Goal: Find specific page/section: Find specific page/section

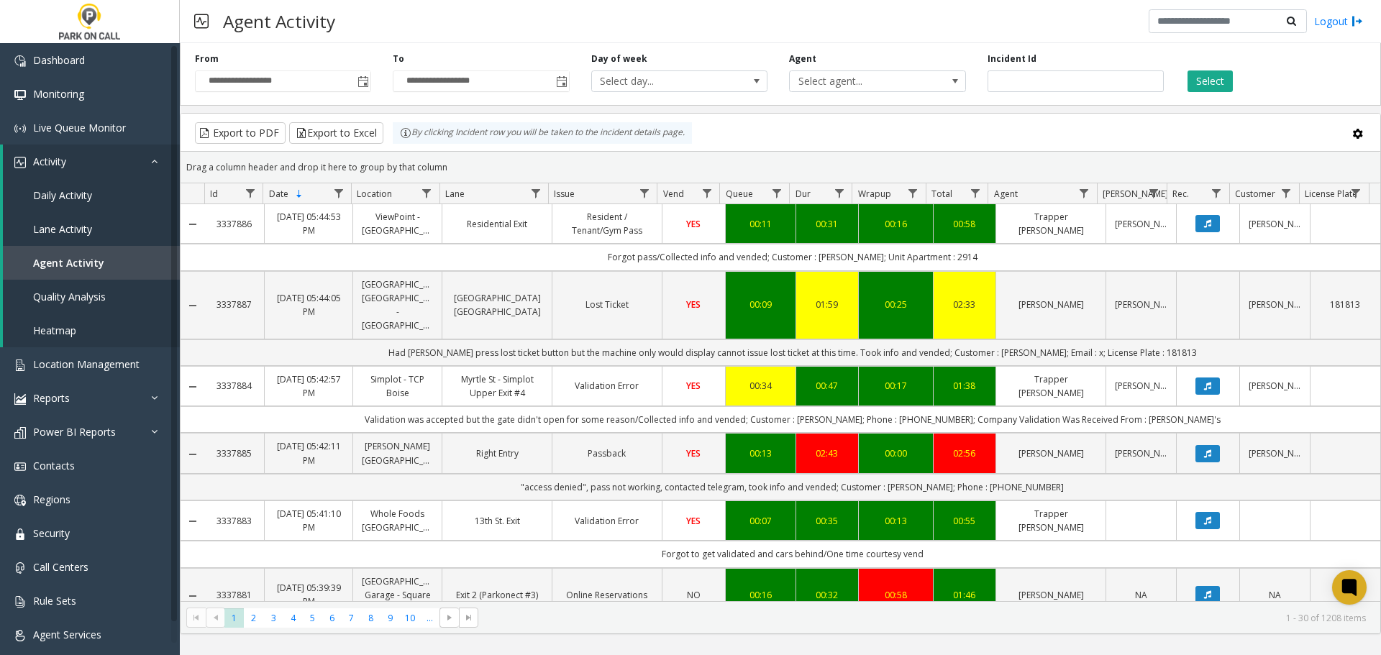
click at [365, 79] on span "Toggle popup" at bounding box center [364, 82] width 12 height 12
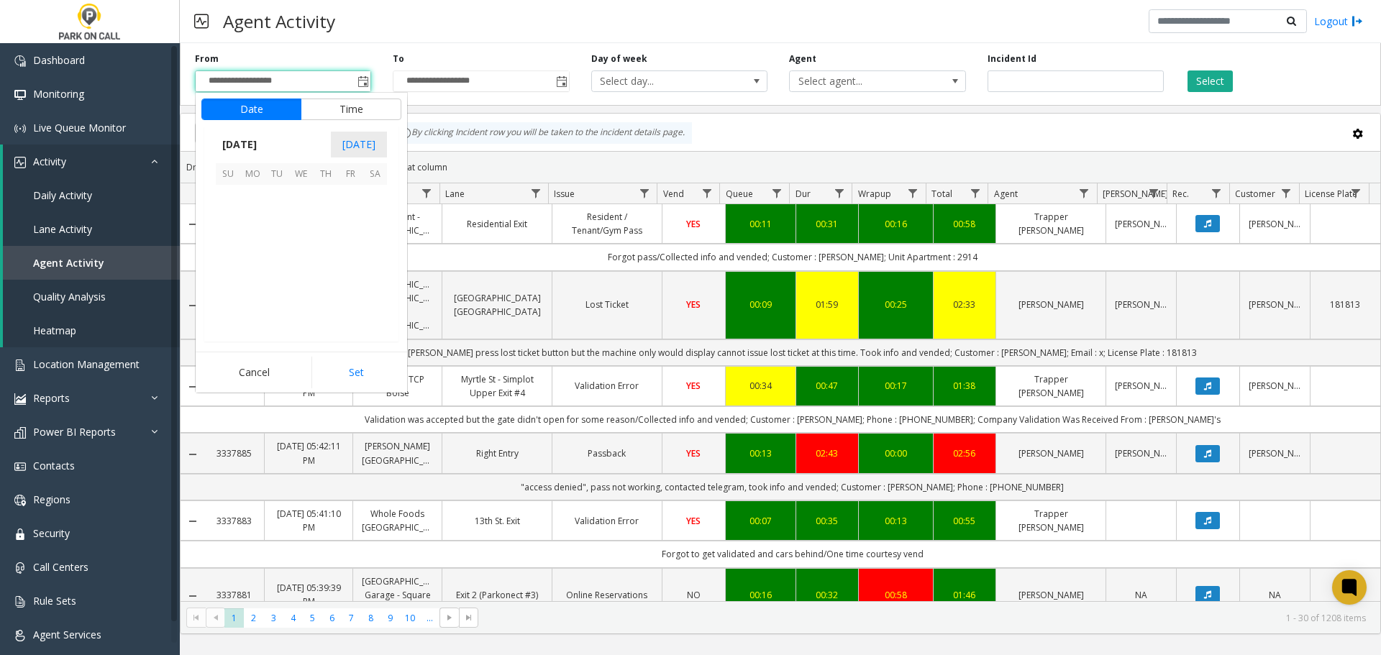
scroll to position [258400, 0]
click at [289, 220] on span "7" at bounding box center [277, 221] width 24 height 24
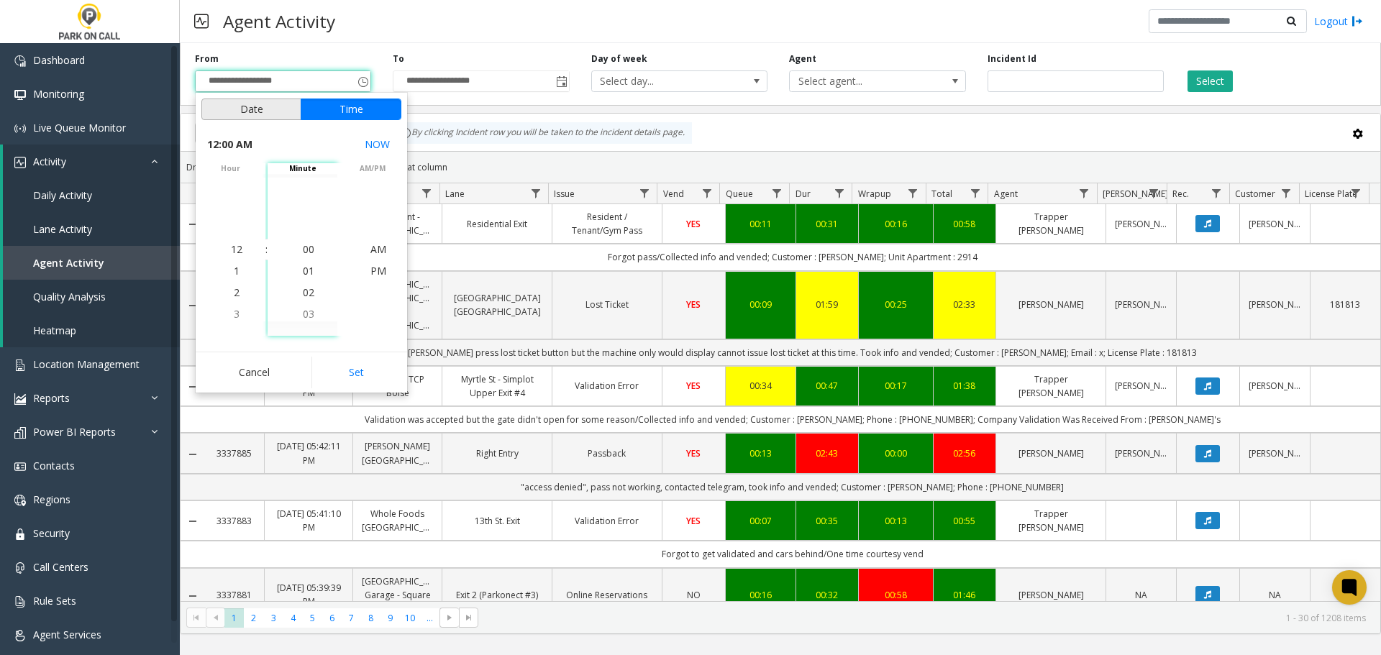
click at [284, 108] on button "Date" at bounding box center [251, 110] width 100 height 22
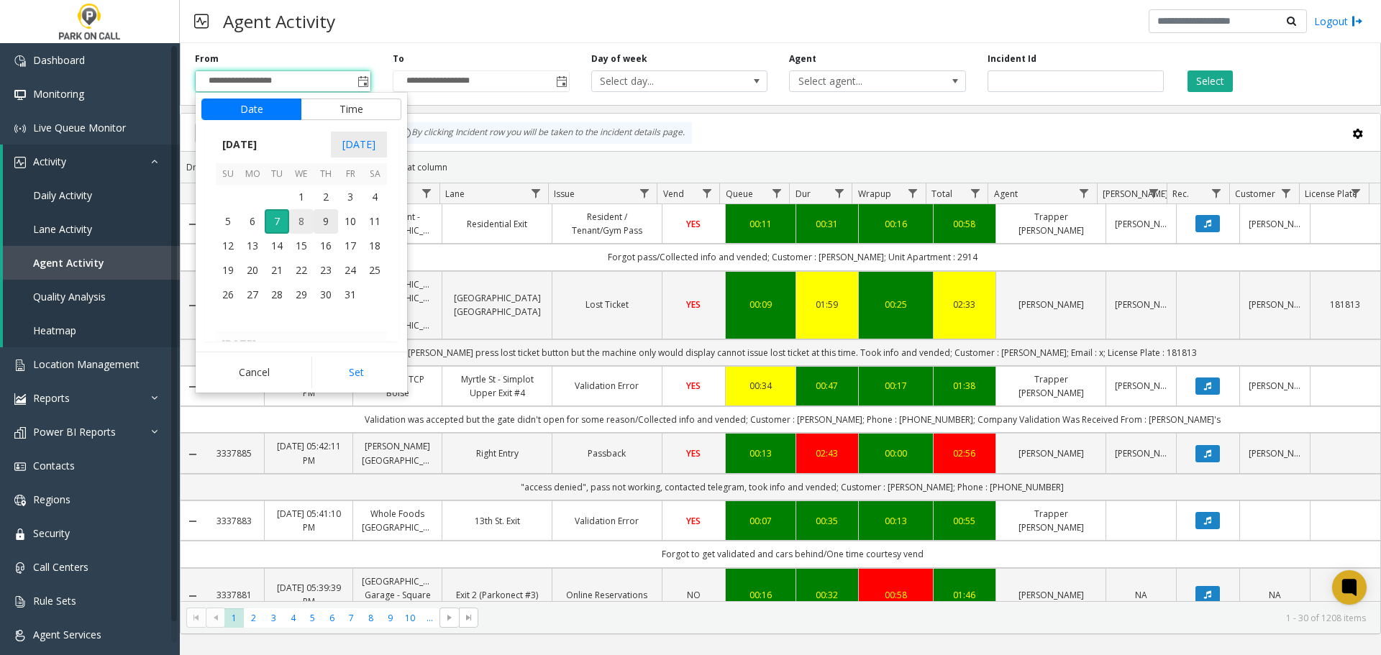
click at [294, 222] on span "8" at bounding box center [301, 221] width 24 height 24
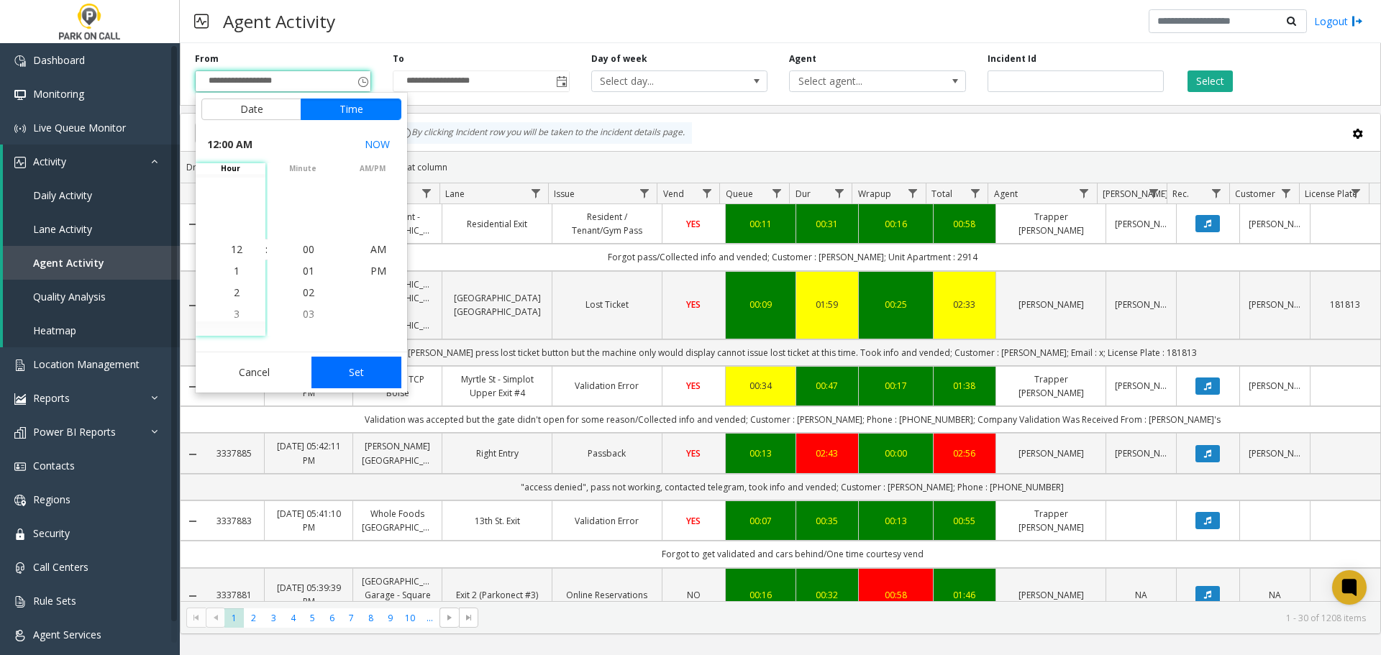
click at [358, 369] on button "Set" at bounding box center [357, 373] width 91 height 32
type input "**********"
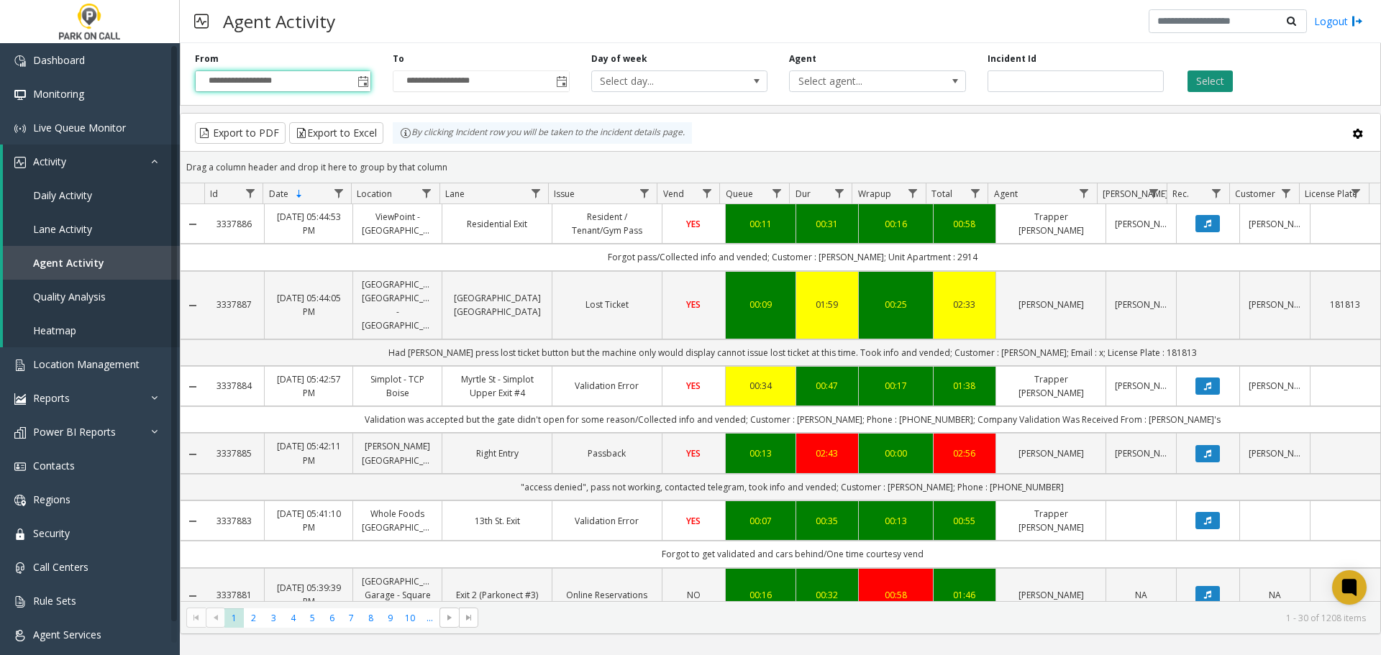
click at [1214, 76] on button "Select" at bounding box center [1210, 82] width 45 height 22
click at [429, 191] on span "Data table" at bounding box center [427, 194] width 12 height 12
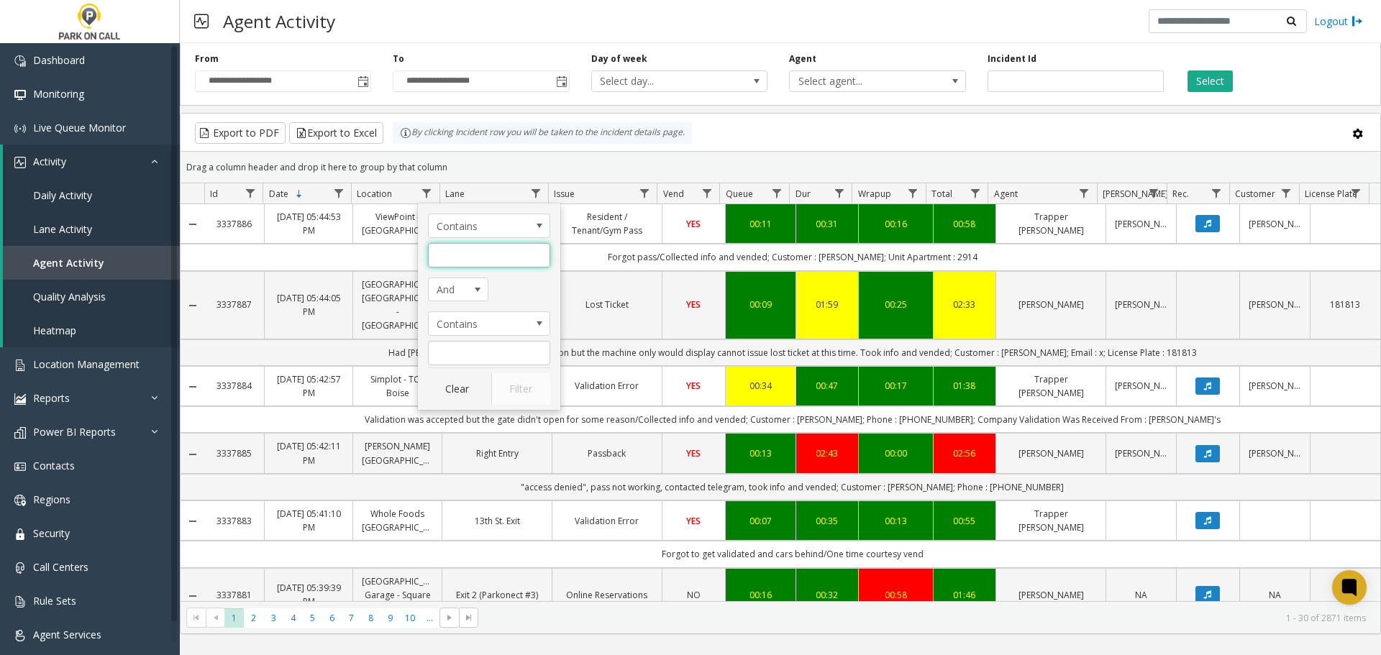
click at [455, 253] on input "Location Filter" at bounding box center [489, 255] width 122 height 24
type input "******"
click button "Filter" at bounding box center [520, 389] width 59 height 32
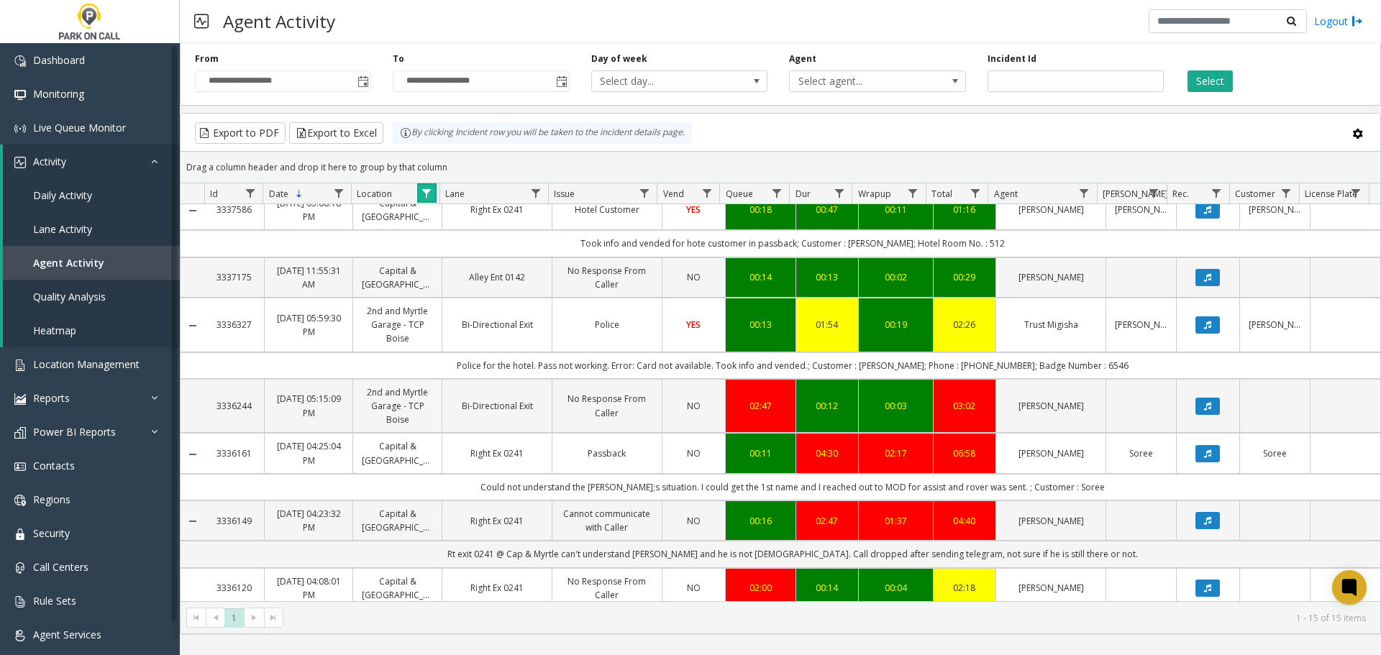
scroll to position [72, 0]
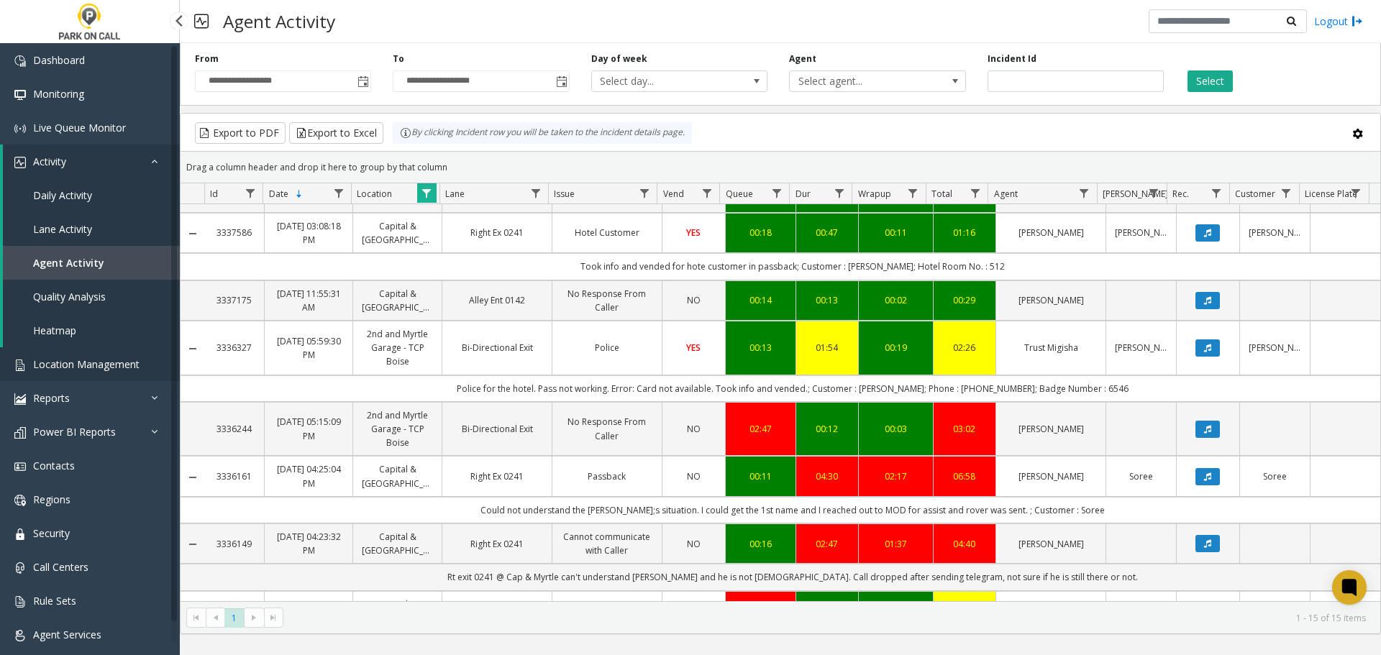
drag, startPoint x: 104, startPoint y: 354, endPoint x: 105, endPoint y: 340, distance: 14.4
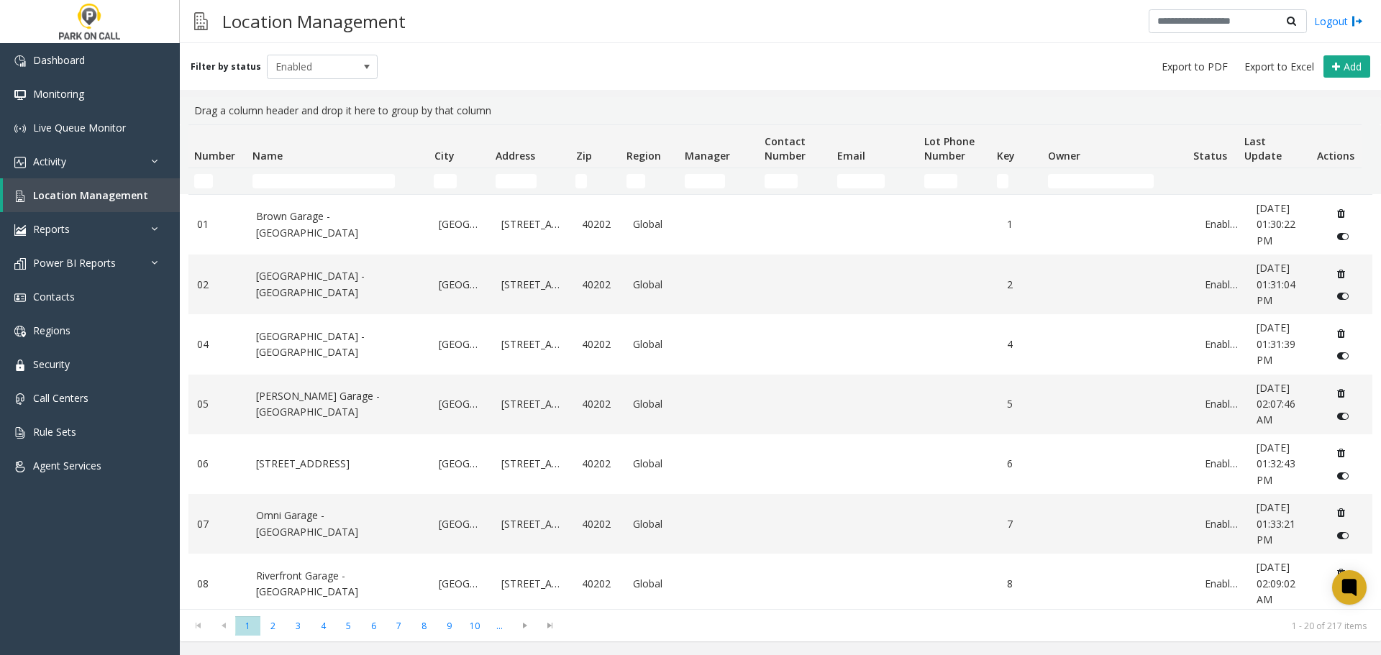
click at [371, 172] on td "Name Filter" at bounding box center [337, 181] width 181 height 26
click at [368, 174] on input "Name Filter" at bounding box center [324, 181] width 142 height 14
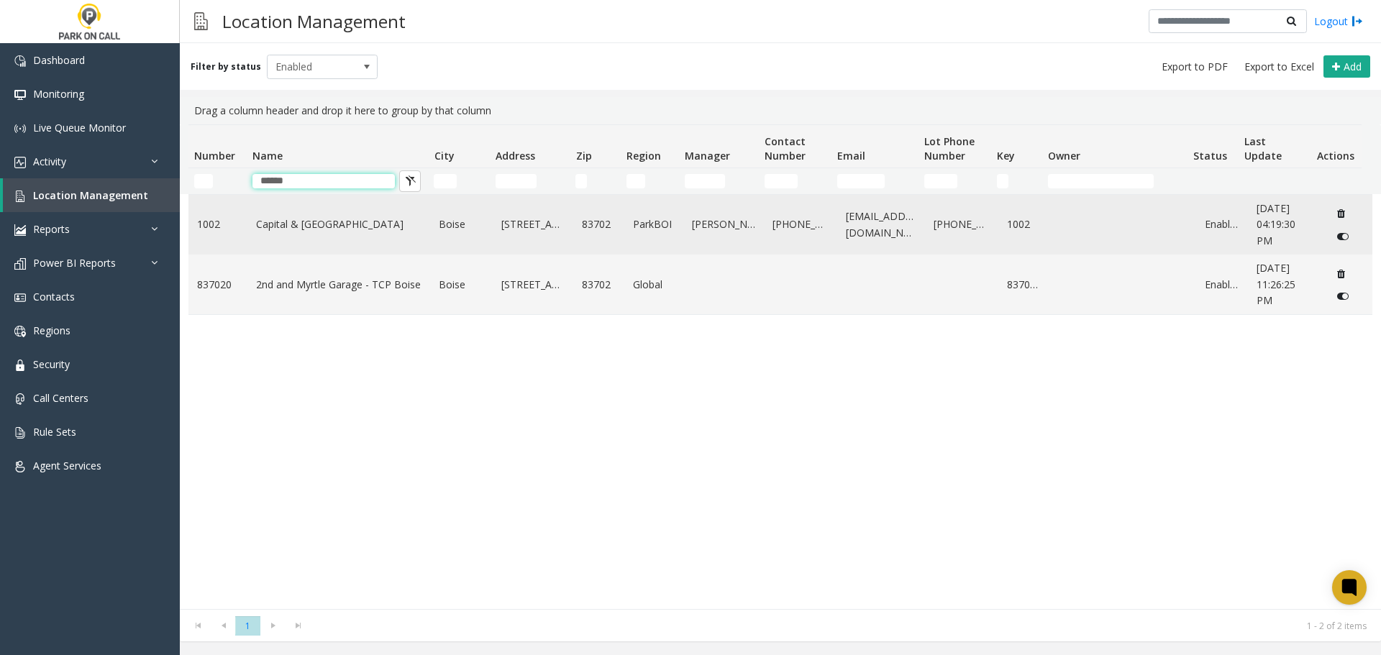
type input "******"
click at [340, 232] on link "Capital & [GEOGRAPHIC_DATA]" at bounding box center [339, 225] width 166 height 16
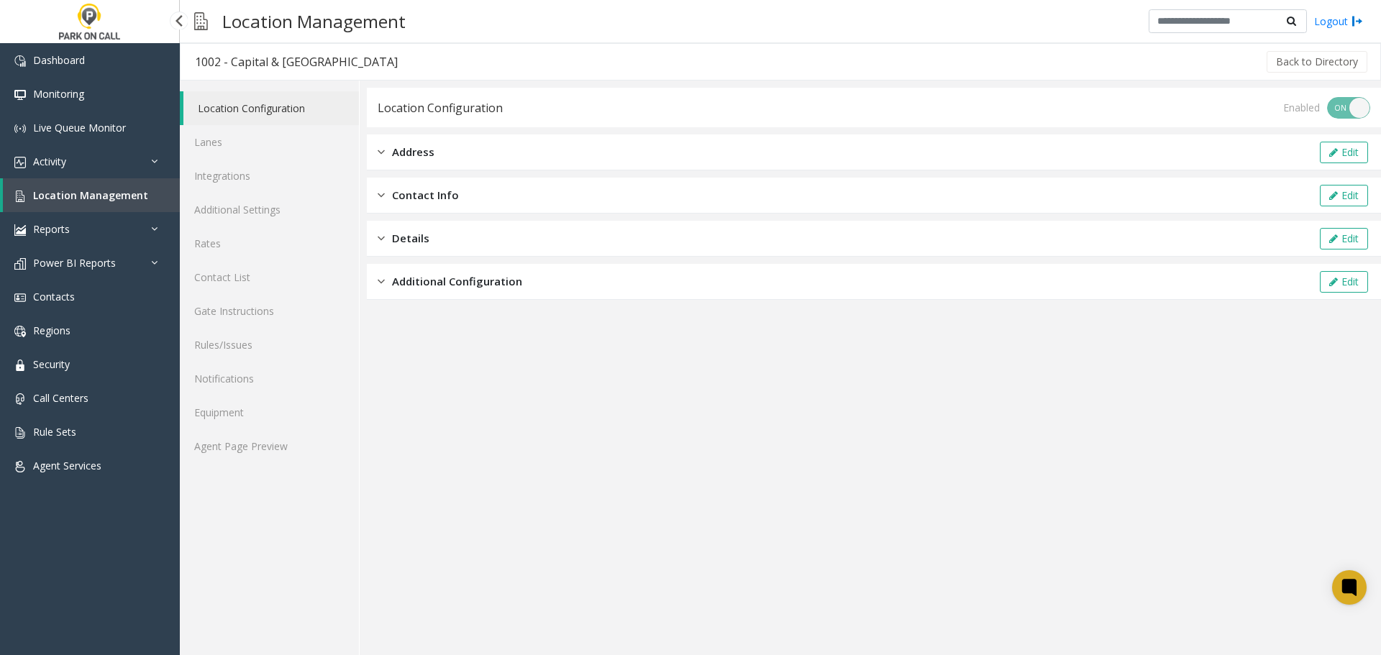
click at [101, 199] on span "Location Management" at bounding box center [90, 196] width 115 height 14
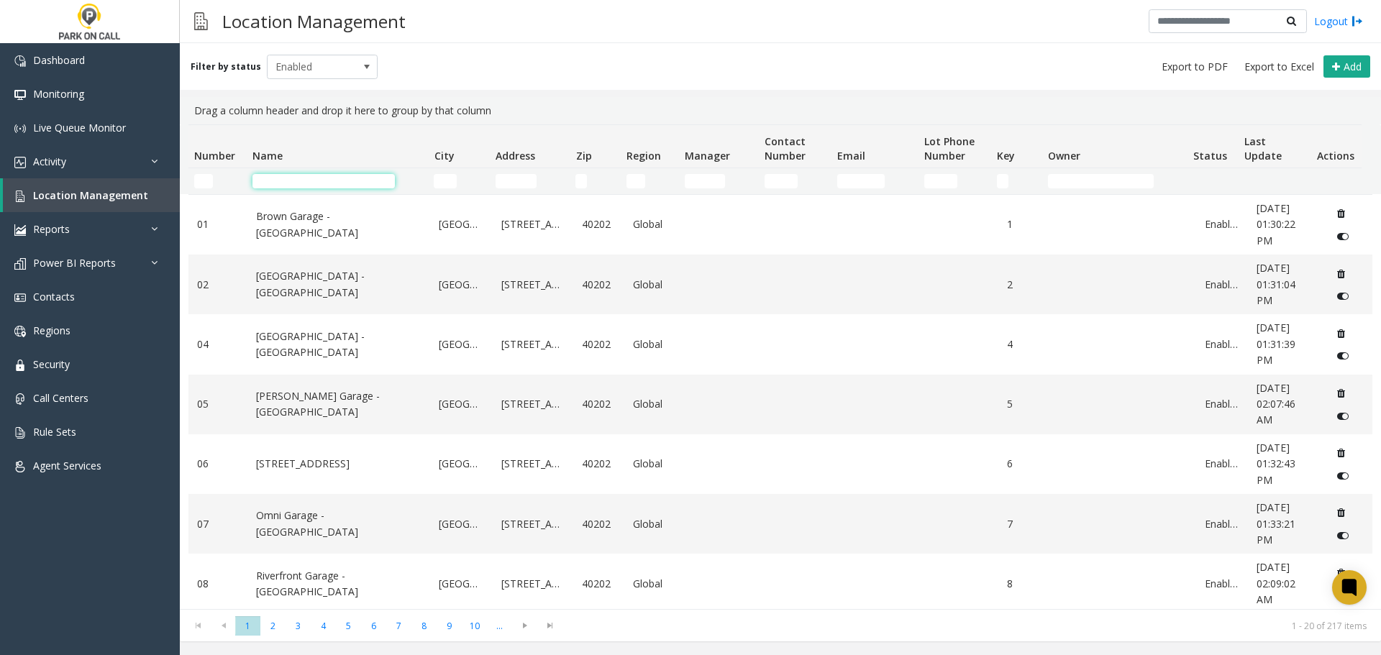
click at [301, 179] on input "Name Filter" at bounding box center [324, 181] width 142 height 14
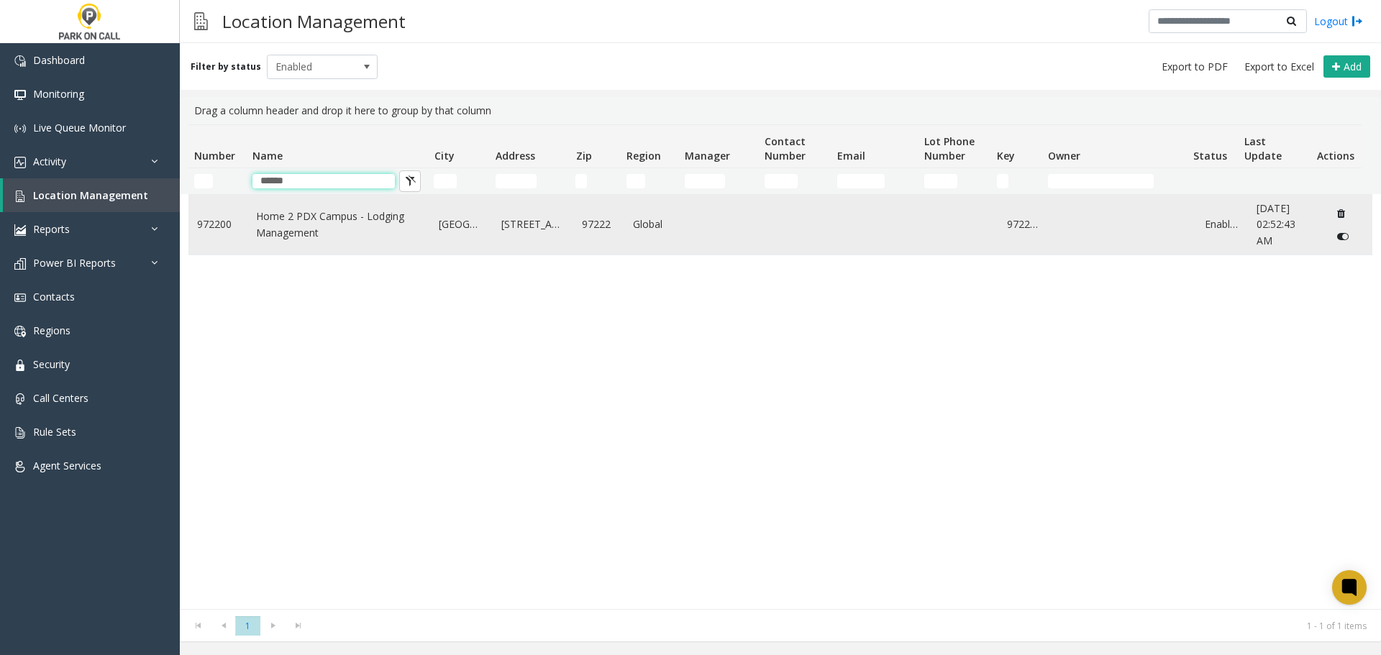
type input "******"
click at [313, 239] on link "Home 2 PDX Campus - Lodging Management" at bounding box center [339, 225] width 166 height 32
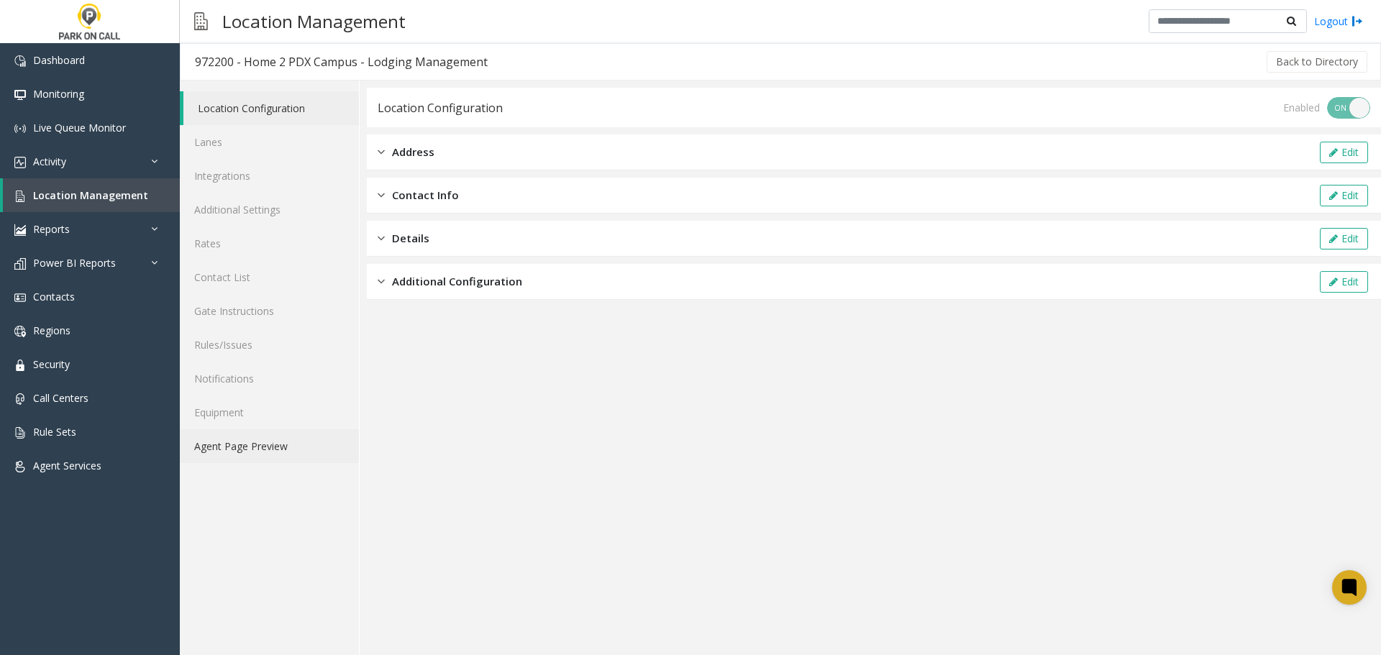
click at [261, 440] on link "Agent Page Preview" at bounding box center [269, 447] width 179 height 34
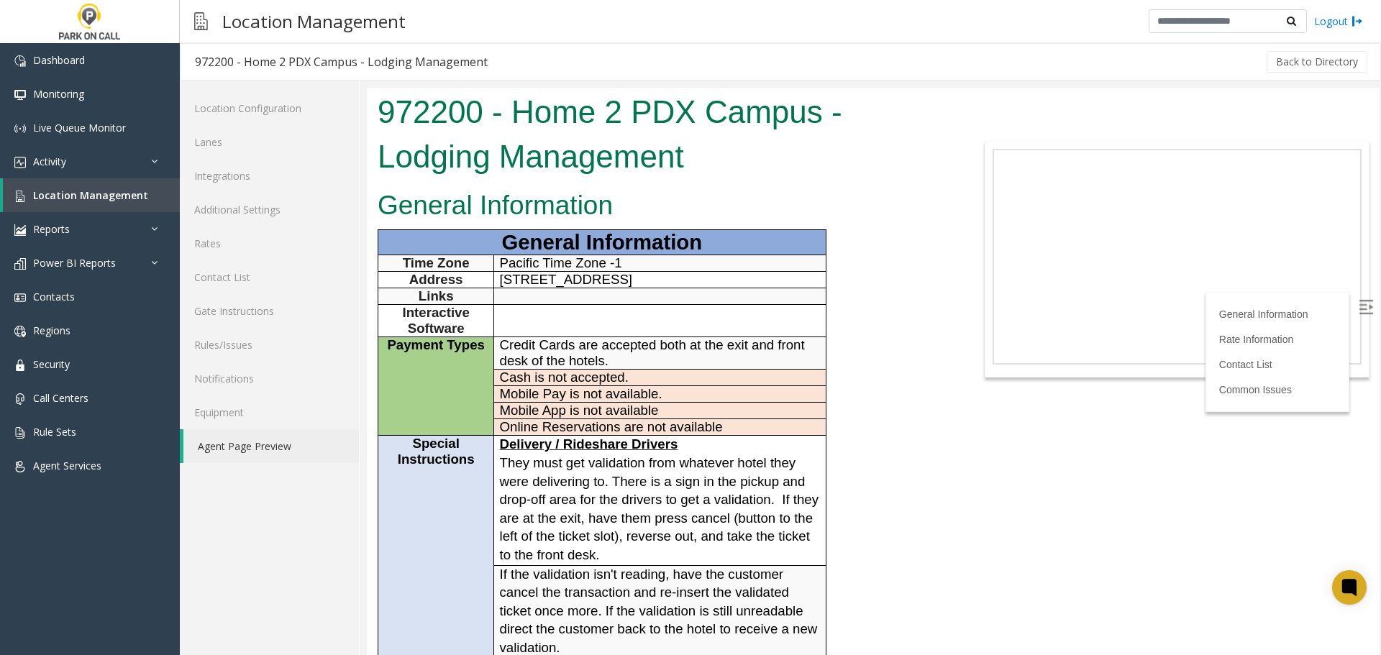
drag, startPoint x: 712, startPoint y: 408, endPoint x: 471, endPoint y: 278, distance: 273.3
click at [471, 278] on tr "Address 17001 82nd Dr, Portland, OR 97222" at bounding box center [602, 280] width 448 height 17
copy tr "17001 82nd Dr, Portland, OR 97222"
